Goal: Task Accomplishment & Management: Complete application form

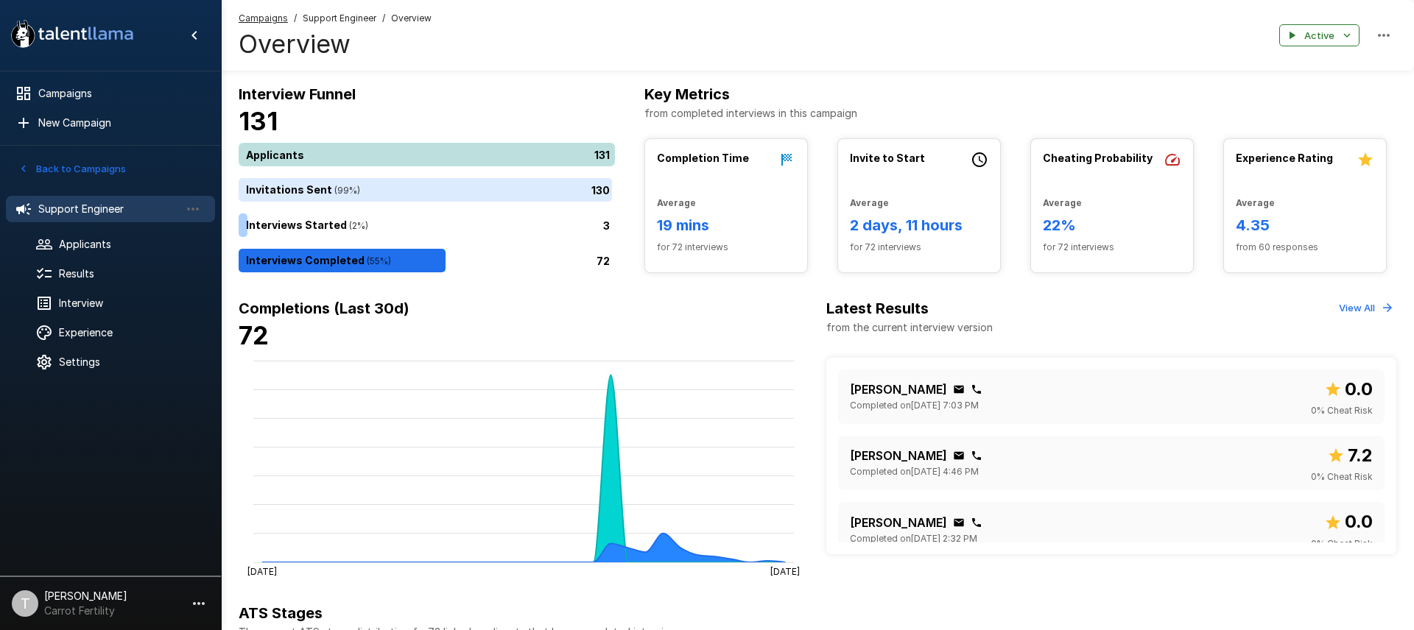
click at [406, 161] on div "131" at bounding box center [430, 155] width 382 height 24
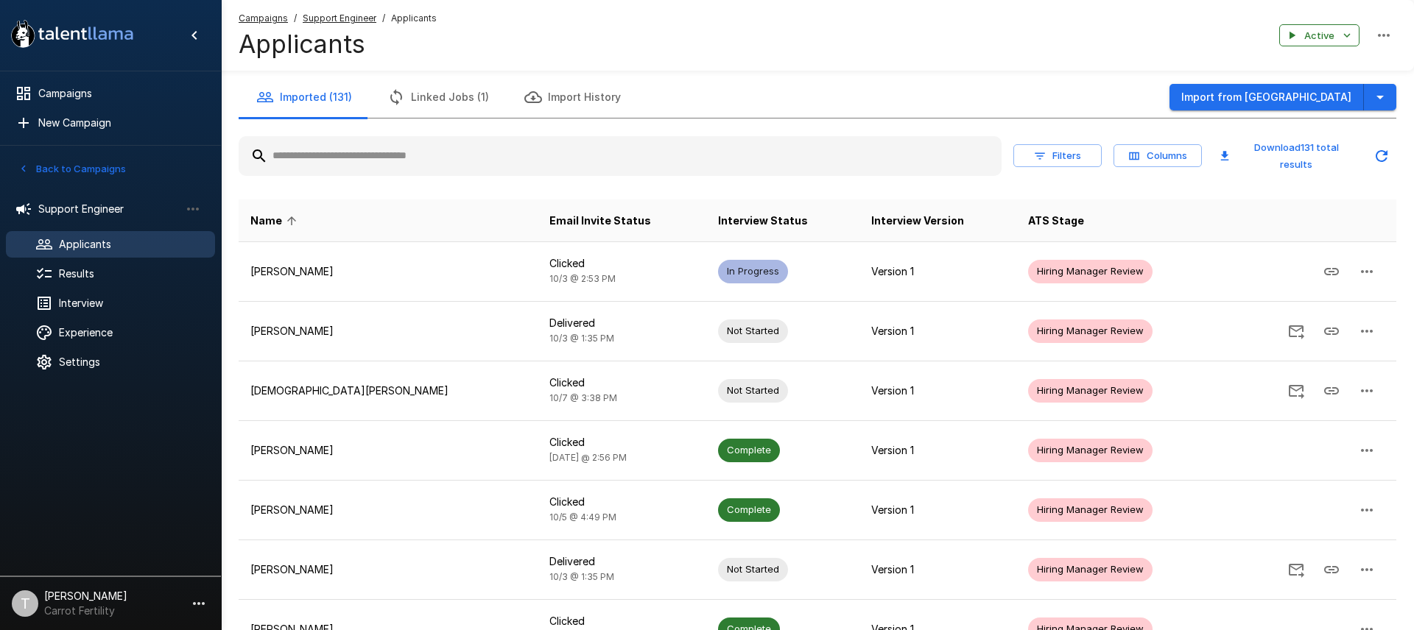
scroll to position [317, 0]
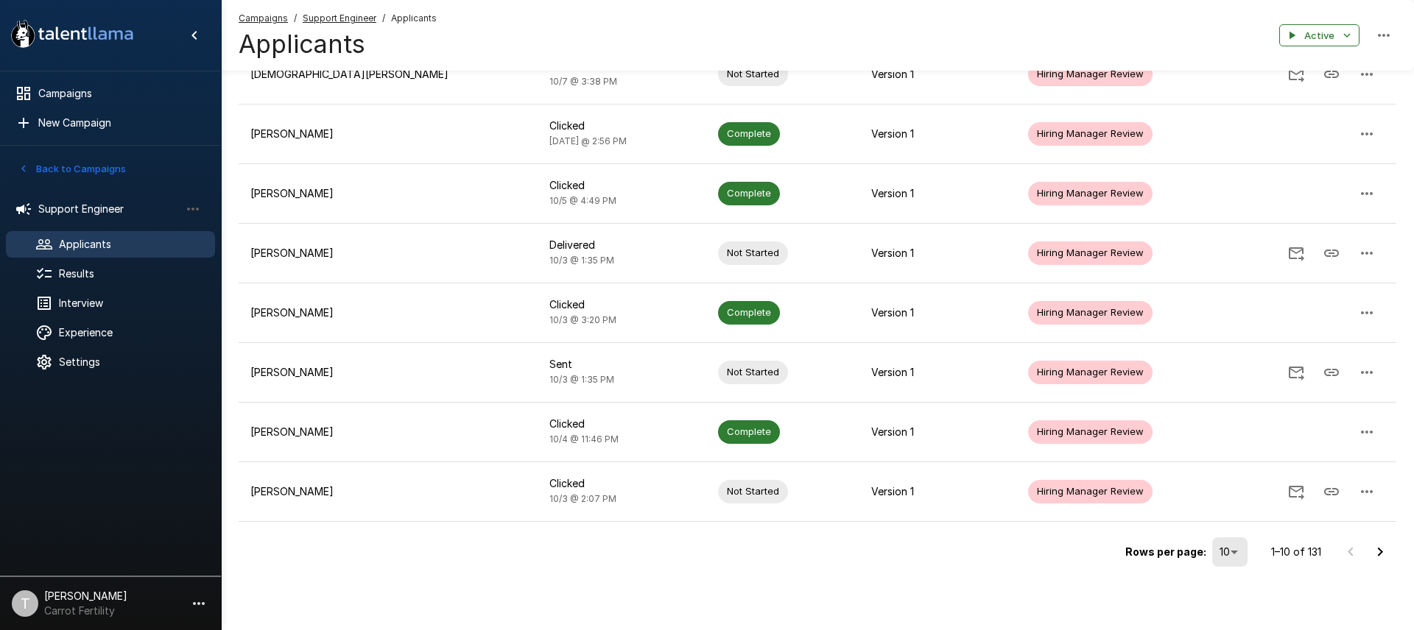
click at [1380, 554] on icon "Go to next page" at bounding box center [1380, 552] width 18 height 18
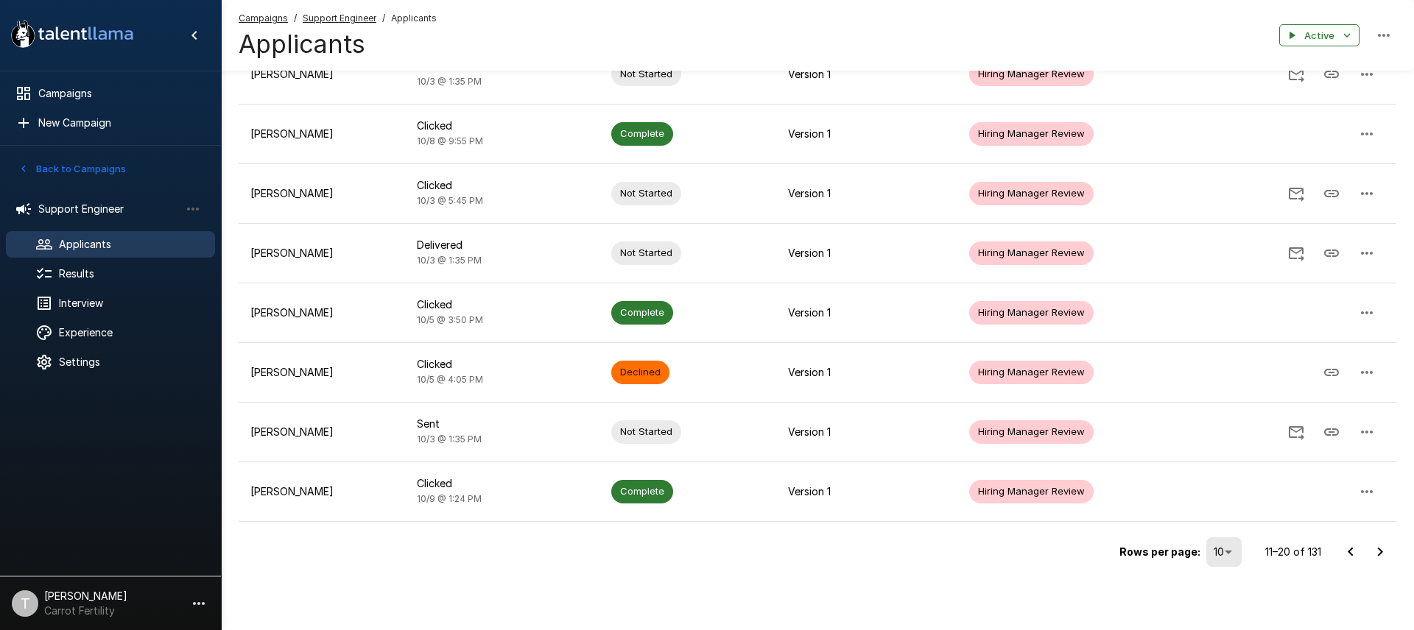
click at [1382, 549] on icon "Go to next page" at bounding box center [1380, 552] width 18 height 18
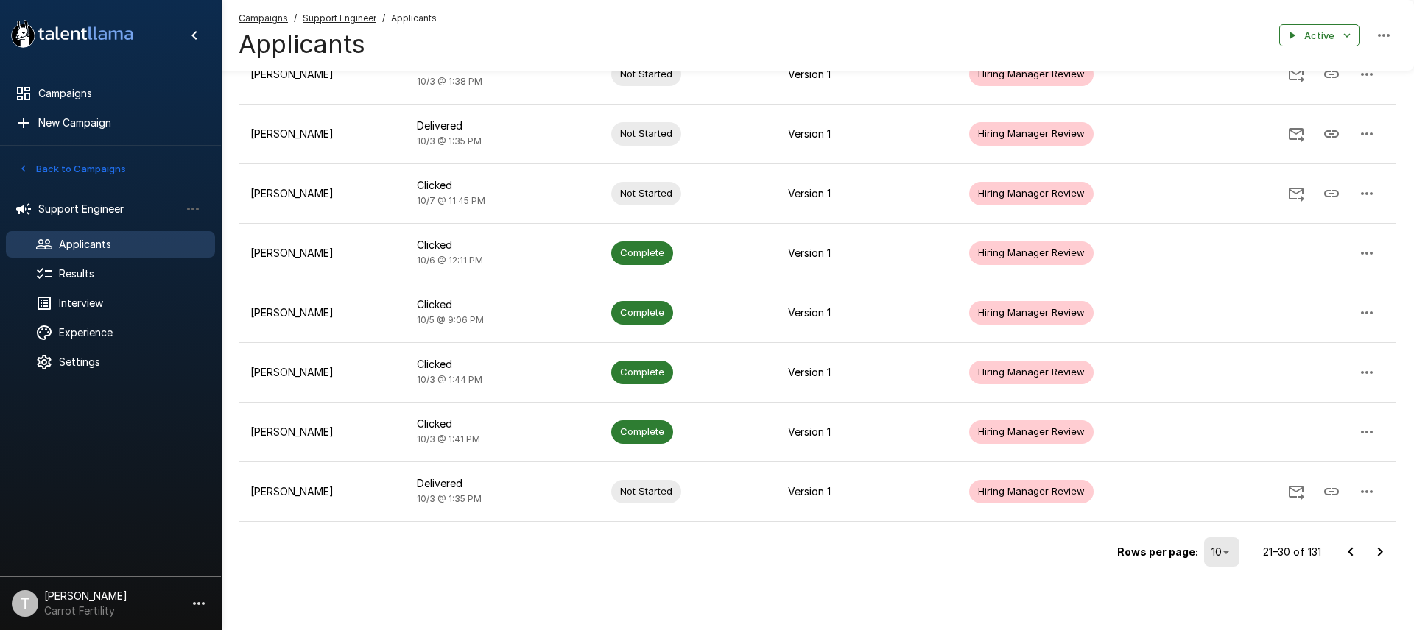
click at [1378, 555] on icon "Go to next page" at bounding box center [1380, 551] width 5 height 9
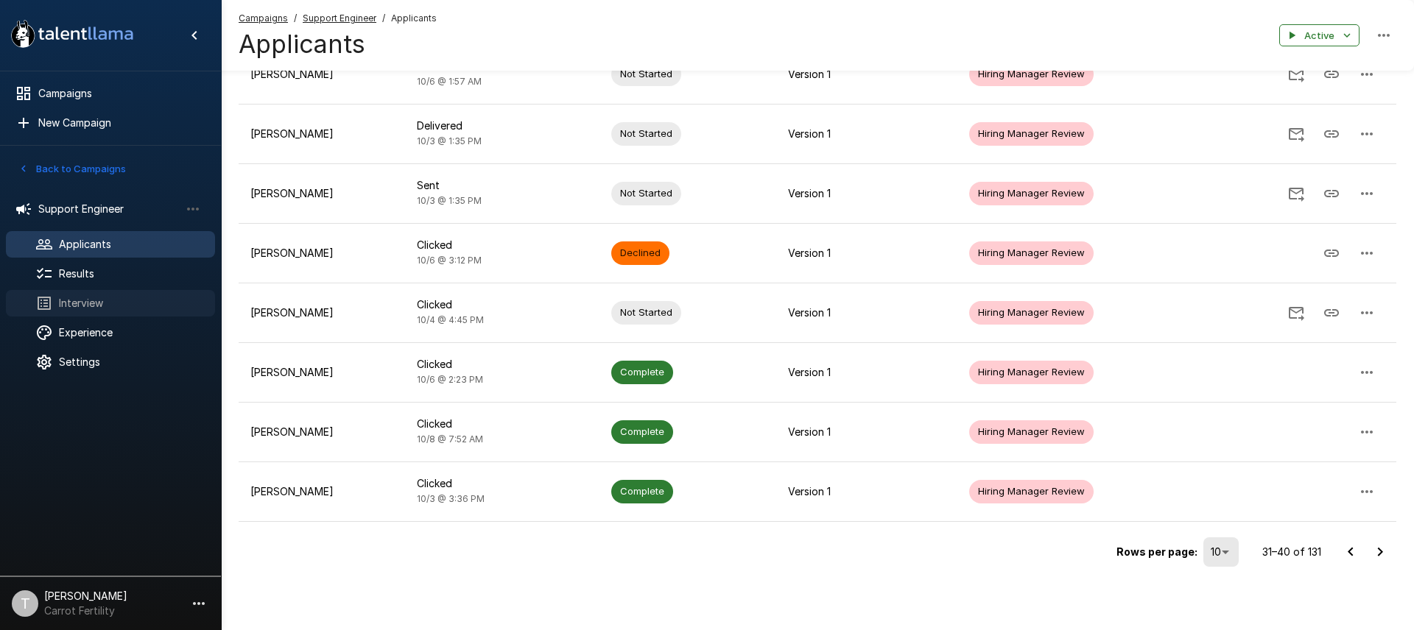
click at [83, 301] on span "Interview" at bounding box center [131, 303] width 144 height 15
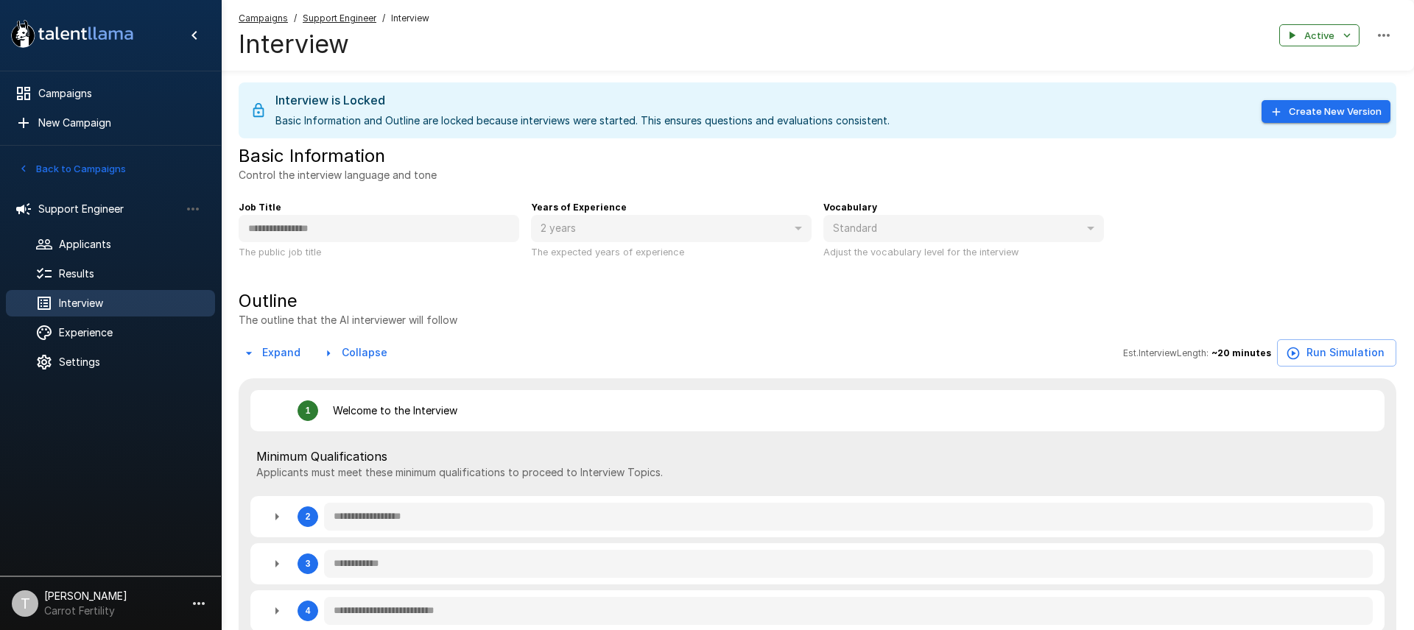
type textarea "*"
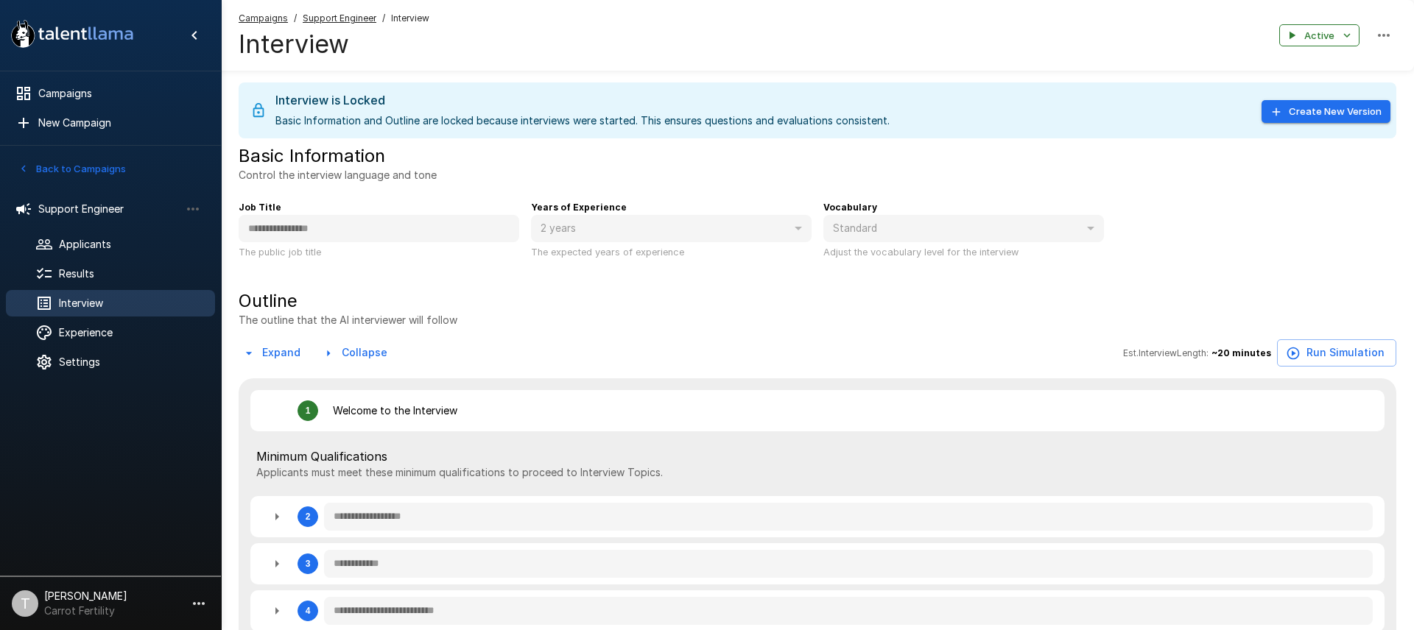
type textarea "*"
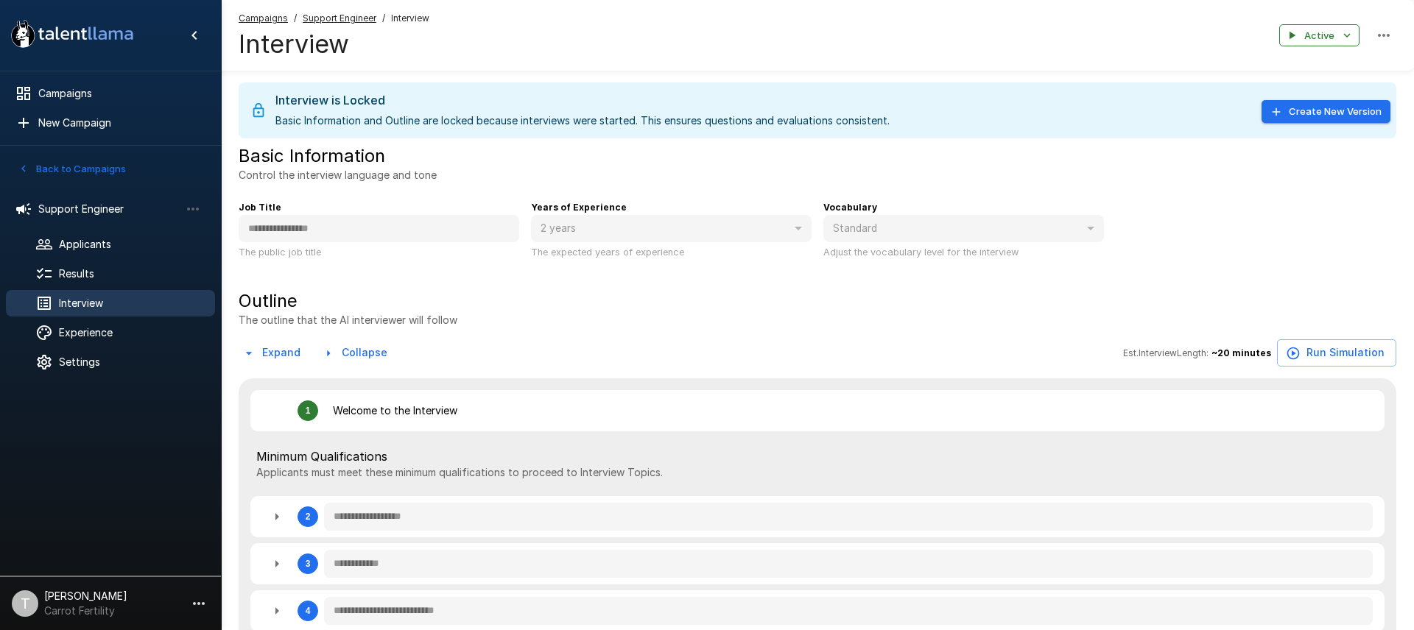
type textarea "*"
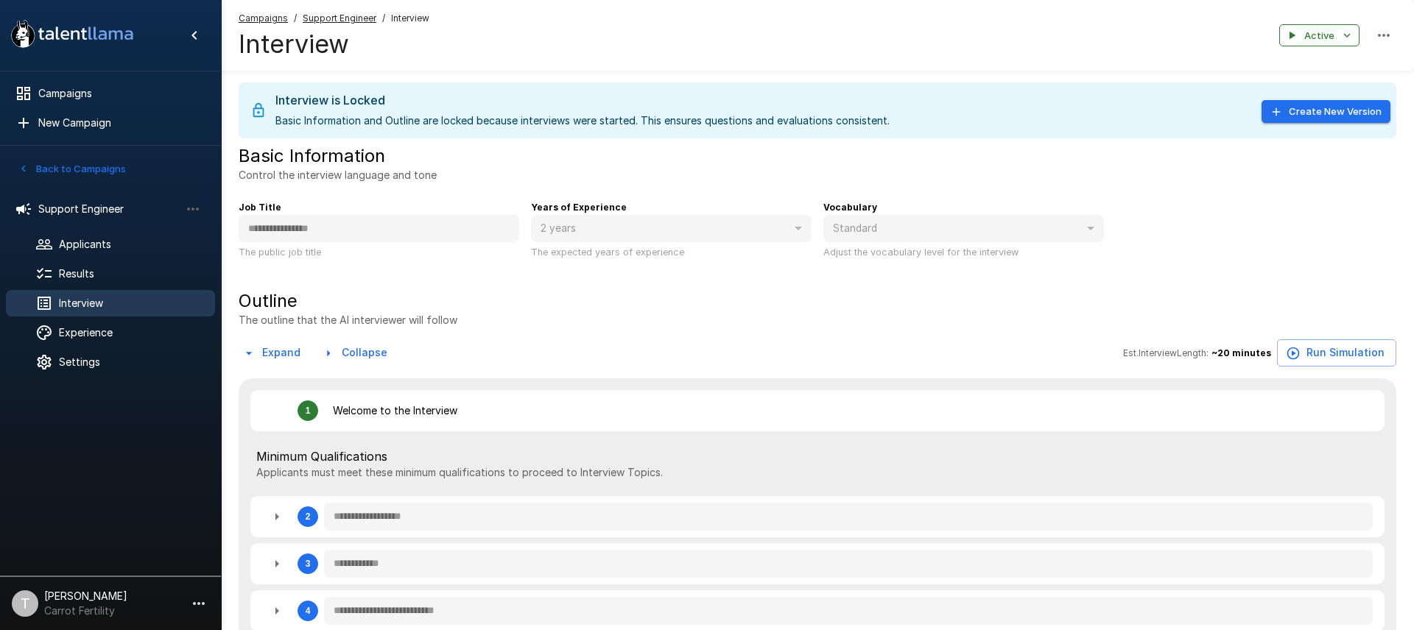
type textarea "*"
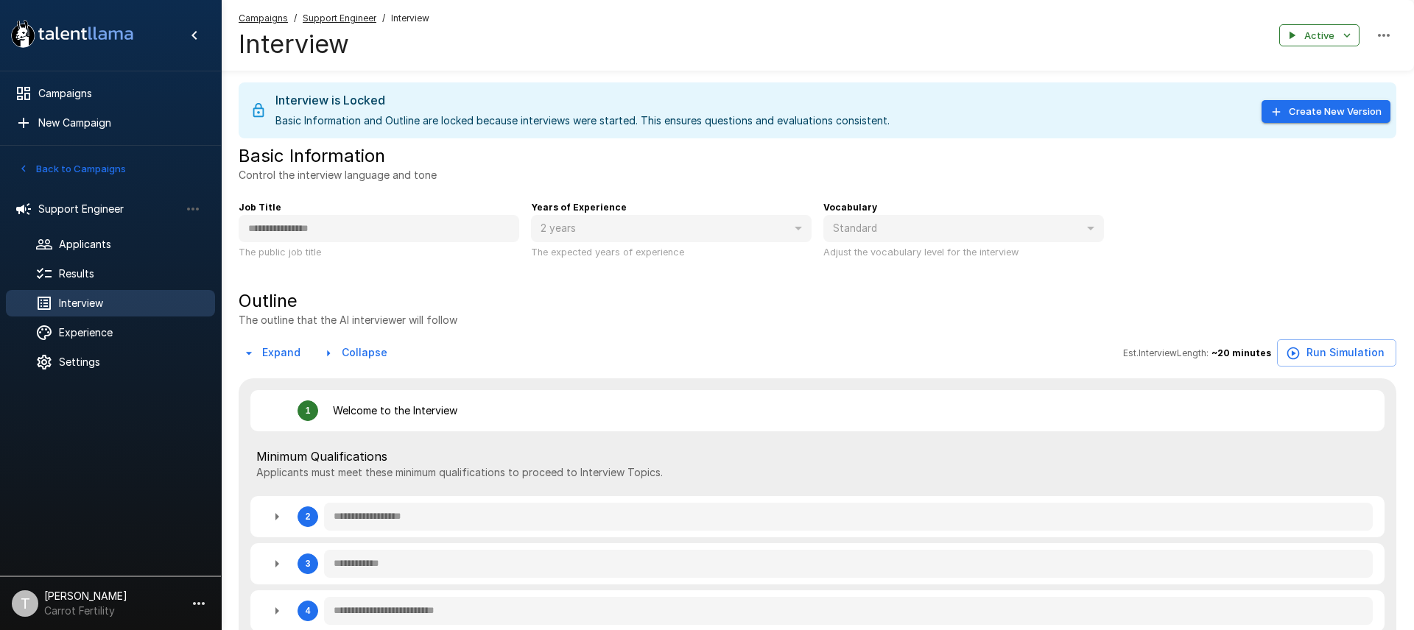
type textarea "*"
click at [75, 269] on span "Results" at bounding box center [131, 274] width 144 height 15
